Goal: Information Seeking & Learning: Learn about a topic

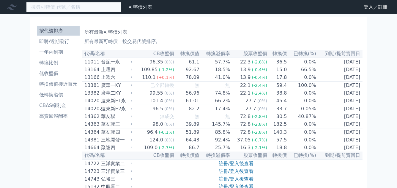
click at [87, 5] on input at bounding box center [73, 7] width 95 height 10
click at [67, 9] on input at bounding box center [73, 7] width 95 height 10
click at [78, 8] on input at bounding box center [73, 7] width 95 height 10
click at [81, 7] on input at bounding box center [73, 7] width 95 height 10
click at [76, 7] on input at bounding box center [73, 7] width 95 height 10
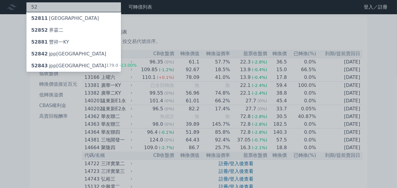
type input "5"
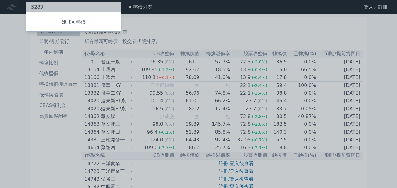
type input "5283"
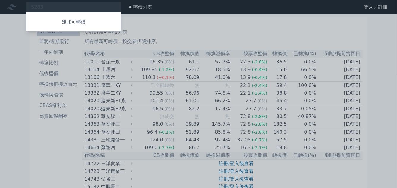
click at [148, 28] on div at bounding box center [198, 94] width 397 height 188
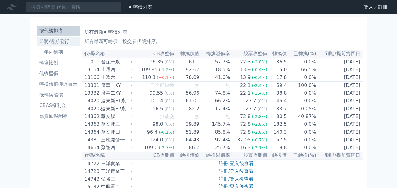
click at [57, 40] on li "即將/近期發行" at bounding box center [58, 41] width 43 height 7
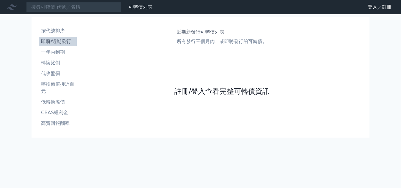
click at [193, 93] on link "註冊/登入查看完整可轉債資訊" at bounding box center [221, 92] width 95 height 10
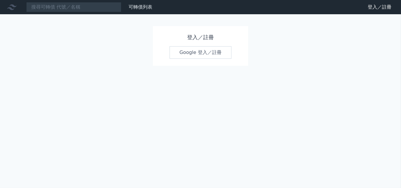
click at [204, 53] on link "Google 登入／註冊" at bounding box center [200, 52] width 62 height 12
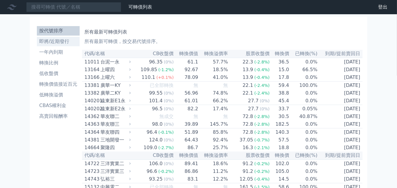
click at [54, 42] on li "即將/近期發行" at bounding box center [58, 41] width 43 height 7
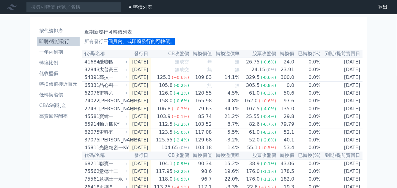
drag, startPoint x: 107, startPoint y: 41, endPoint x: 177, endPoint y: 43, distance: 69.6
click at [177, 43] on p "所有發行三個月內、或即將發行的可轉債。" at bounding box center [222, 41] width 276 height 7
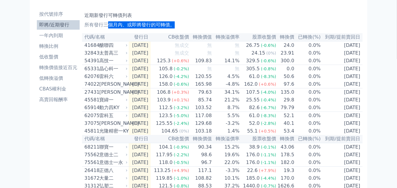
scroll to position [16, 0]
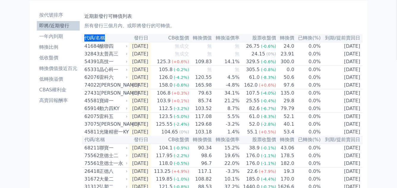
drag, startPoint x: 86, startPoint y: 37, endPoint x: 109, endPoint y: 35, distance: 22.6
click at [108, 36] on th "代碼/名稱" at bounding box center [105, 38] width 47 height 8
click at [109, 35] on th "代碼/名稱" at bounding box center [105, 38] width 47 height 8
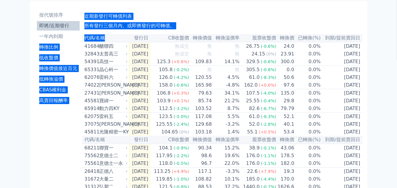
drag, startPoint x: 105, startPoint y: 38, endPoint x: 81, endPoint y: 38, distance: 24.7
click at [85, 37] on th "代碼/名稱" at bounding box center [105, 38] width 47 height 8
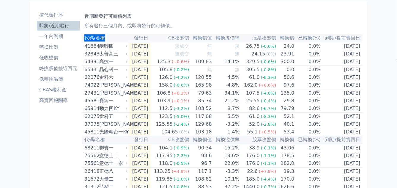
drag, startPoint x: 85, startPoint y: 37, endPoint x: 109, endPoint y: 37, distance: 24.1
click at [109, 37] on th "代碼/名稱" at bounding box center [105, 38] width 47 height 8
